Goal: Information Seeking & Learning: Understand process/instructions

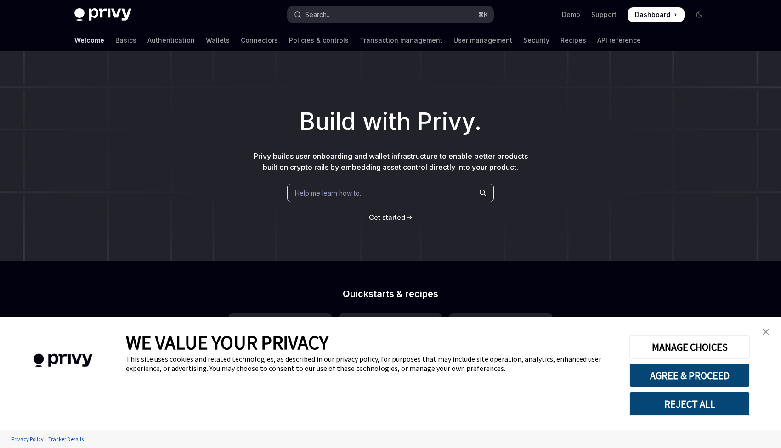
click at [340, 18] on button "Search... ⌘ K" at bounding box center [391, 14] width 206 height 17
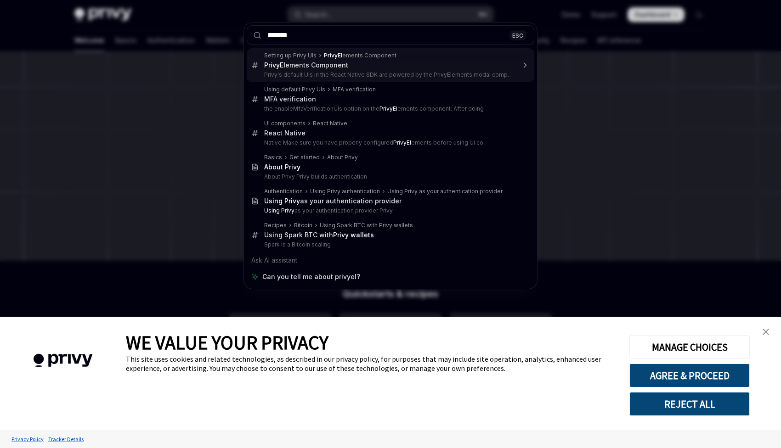
type input "********"
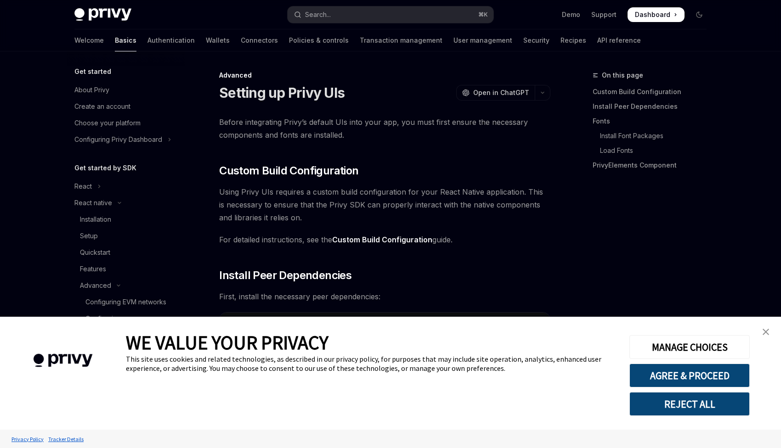
scroll to position [640, 0]
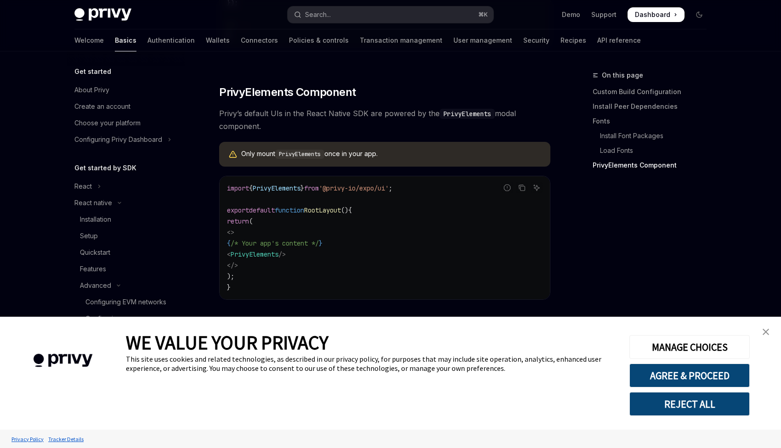
click at [766, 332] on img "close banner" at bounding box center [766, 332] width 6 height 6
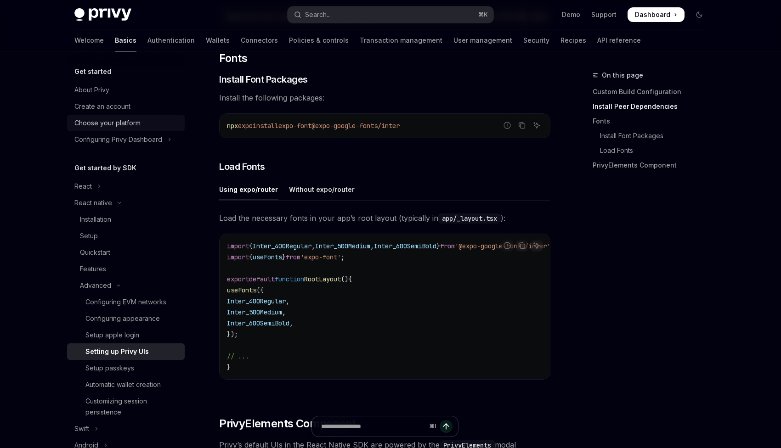
scroll to position [221, 0]
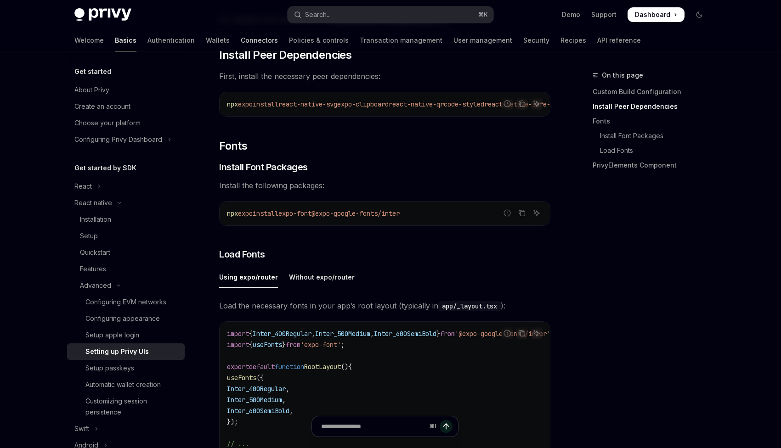
click at [241, 42] on link "Connectors" at bounding box center [259, 40] width 37 height 22
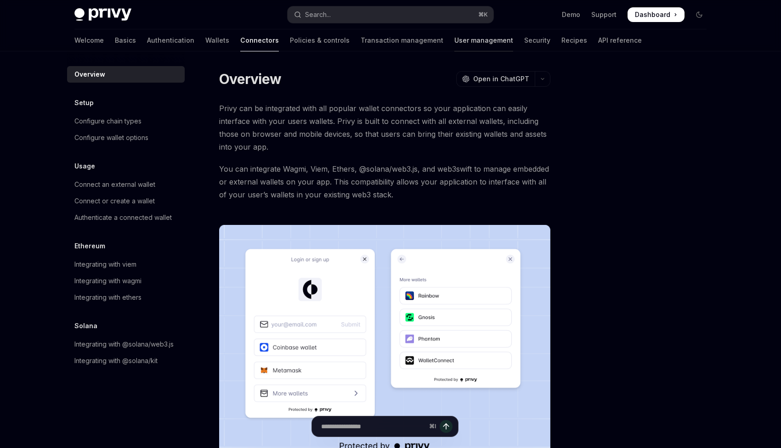
click at [454, 35] on link "User management" at bounding box center [483, 40] width 59 height 22
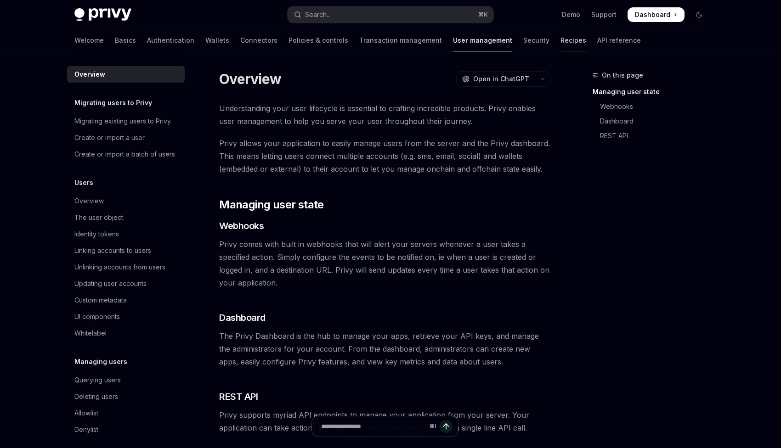
click at [560, 48] on link "Recipes" at bounding box center [573, 40] width 26 height 22
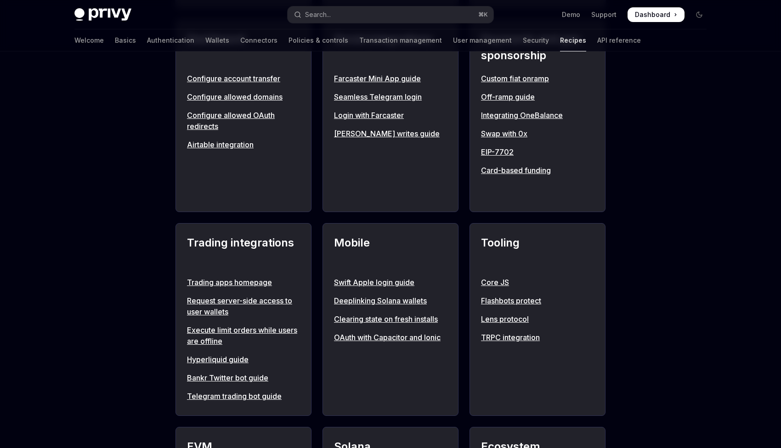
scroll to position [612, 0]
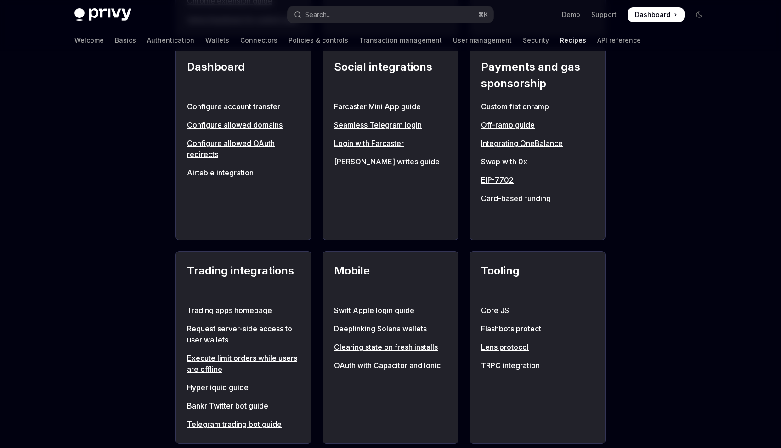
click at [403, 130] on link "Seamless Telegram login" at bounding box center [390, 124] width 113 height 11
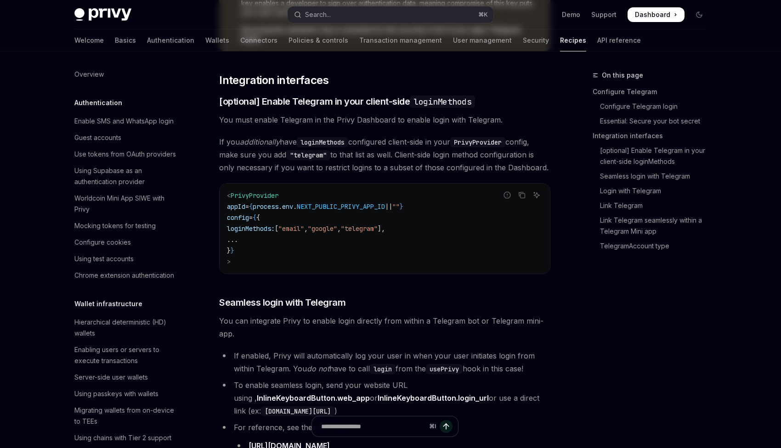
type textarea "*"
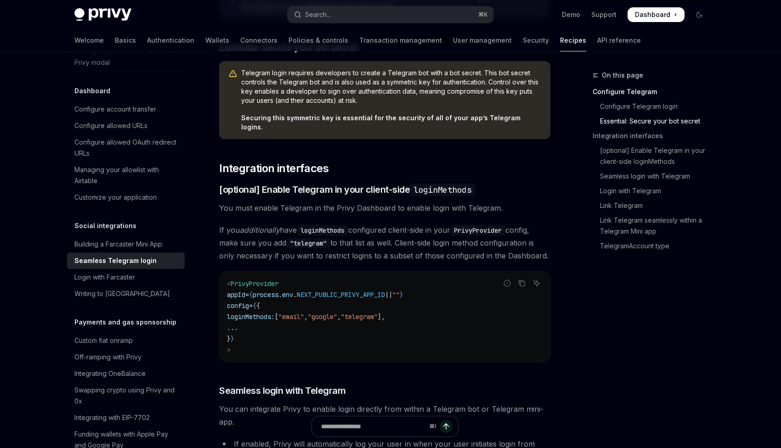
scroll to position [525, 0]
click at [243, 312] on span "loginMethods:" at bounding box center [251, 316] width 48 height 8
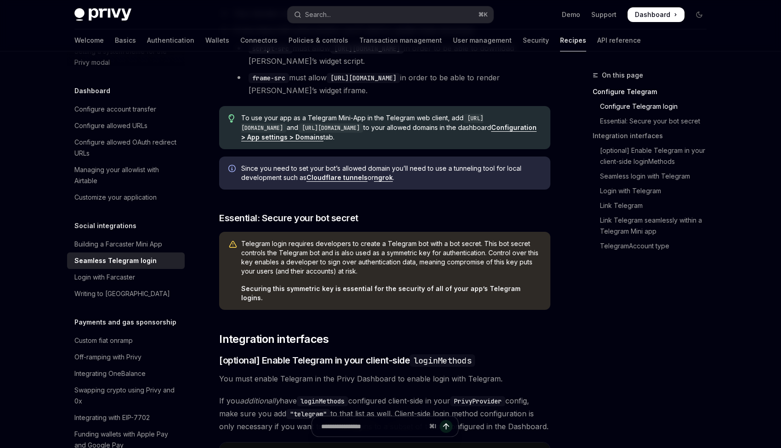
scroll to position [0, 0]
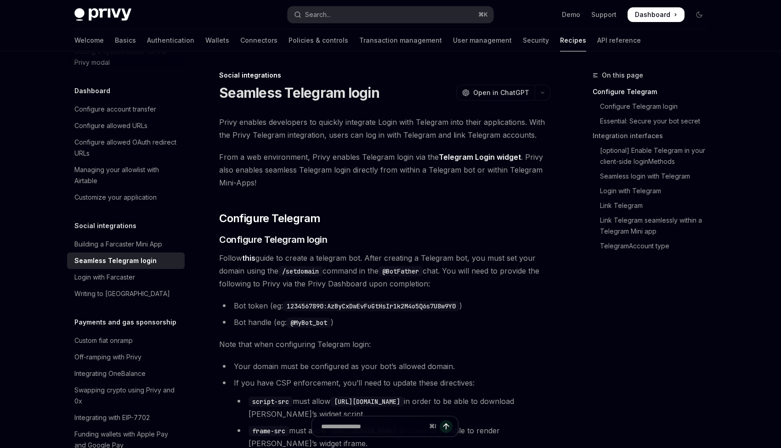
click at [275, 304] on li "Bot token (eg: 1234567890:AzByCxDwEvFuGtHsIr1k2M4o5Q6s7U8w9Y0 )" at bounding box center [384, 306] width 331 height 13
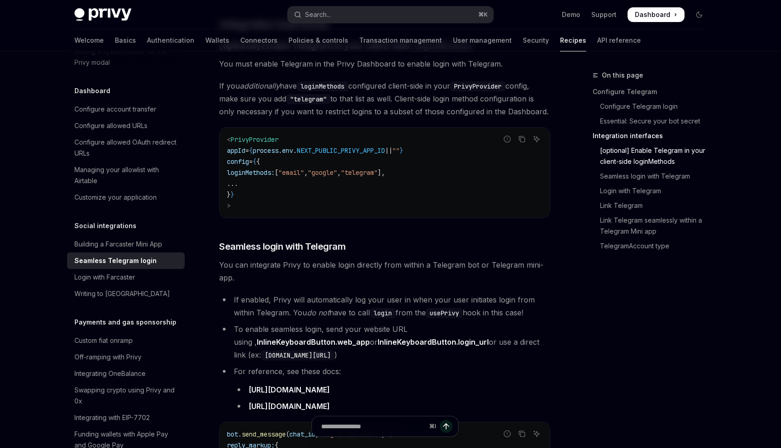
scroll to position [629, 0]
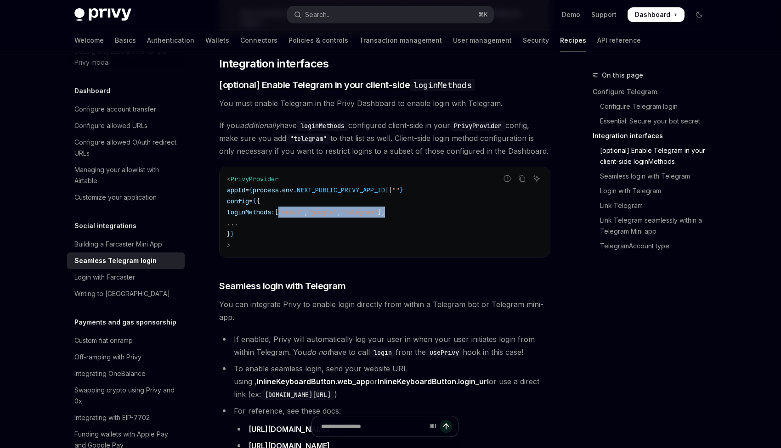
drag, startPoint x: 305, startPoint y: 199, endPoint x: 460, endPoint y: 200, distance: 155.3
click at [460, 200] on code "< PrivyProvider appId = { process . env . NEXT_PUBLIC_PRIVY_APP_ID || "" } conf…" at bounding box center [385, 212] width 316 height 77
drag, startPoint x: 460, startPoint y: 200, endPoint x: 237, endPoint y: 196, distance: 223.8
click at [237, 196] on code "< PrivyProvider appId = { process . env . NEXT_PUBLIC_PRIVY_APP_ID || "" } conf…" at bounding box center [385, 212] width 316 height 77
